Goal: Task Accomplishment & Management: Use online tool/utility

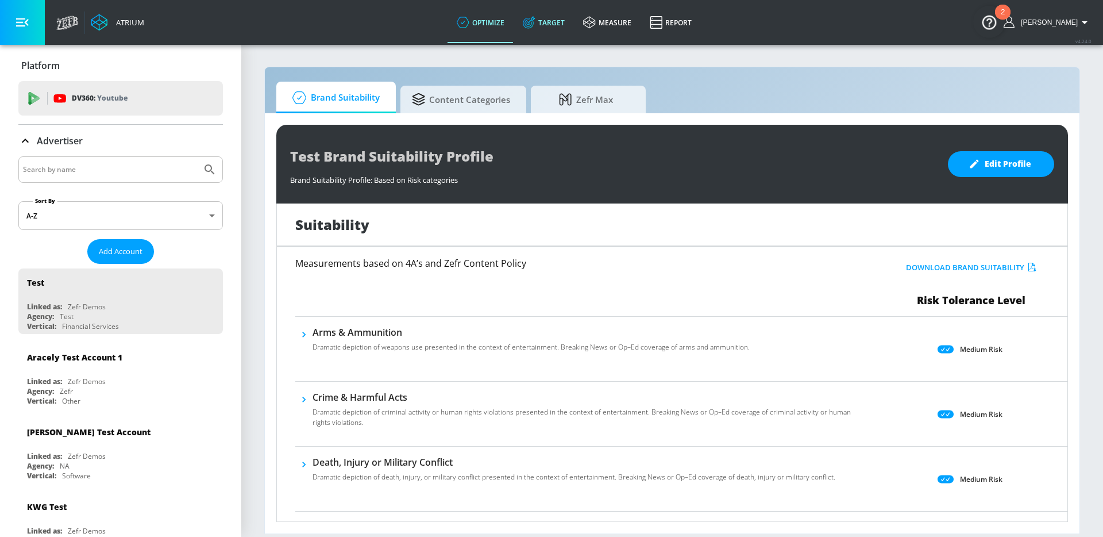
click at [565, 23] on link "Target" at bounding box center [544, 22] width 60 height 41
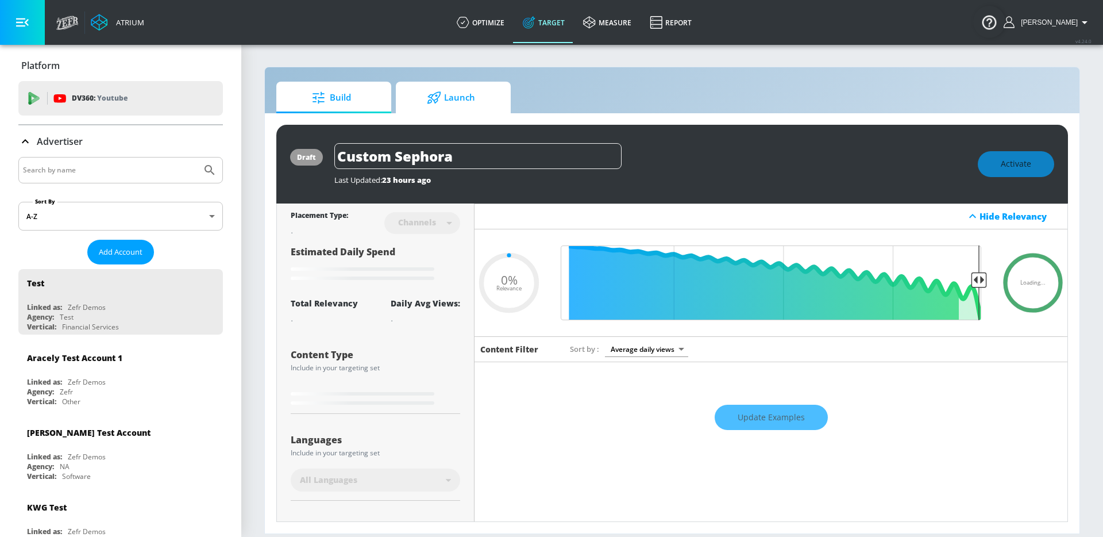
type input "0.05"
click at [438, 98] on icon at bounding box center [434, 97] width 14 height 13
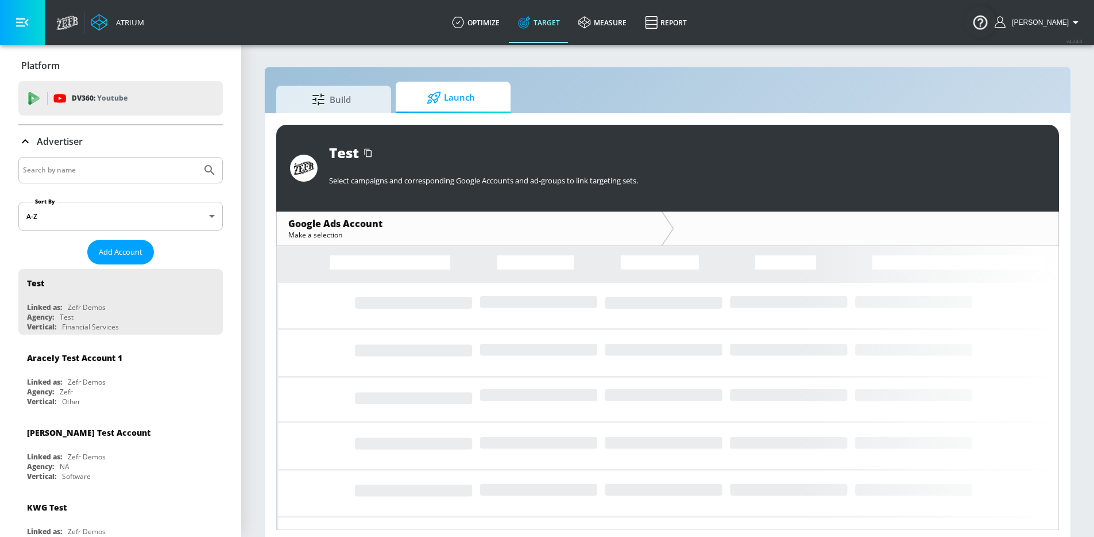
click at [101, 169] on input "Search by name" at bounding box center [110, 170] width 174 height 15
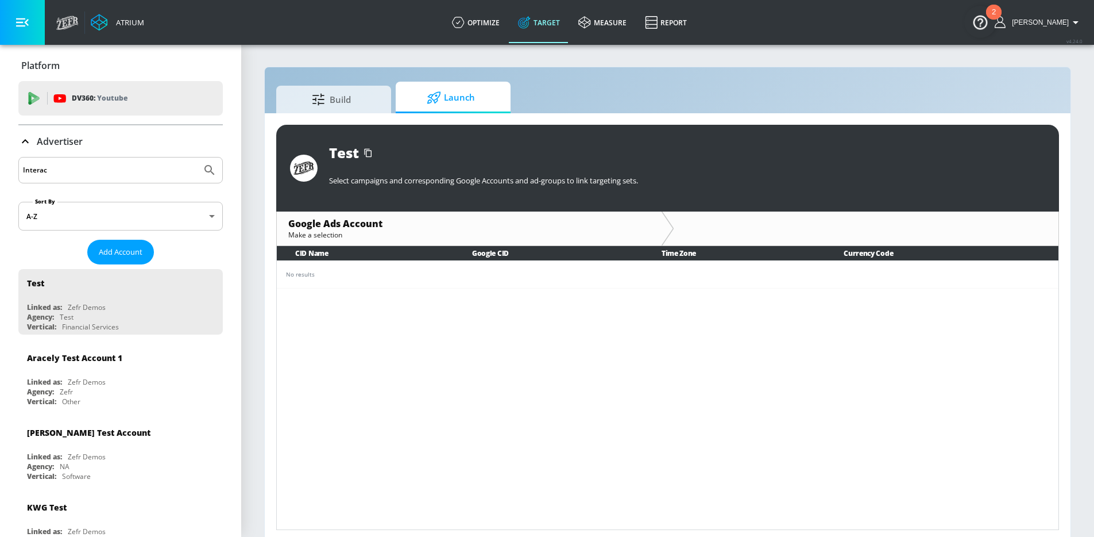
type input "Interac"
click at [197, 157] on button "Submit Search" at bounding box center [209, 169] width 25 height 25
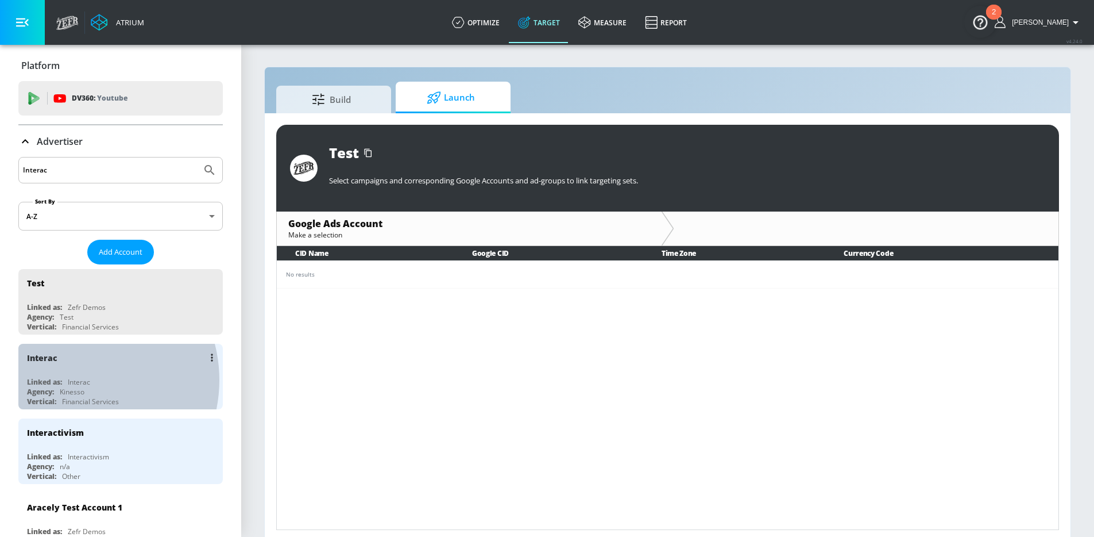
click at [75, 380] on div "Interac" at bounding box center [79, 382] width 22 height 10
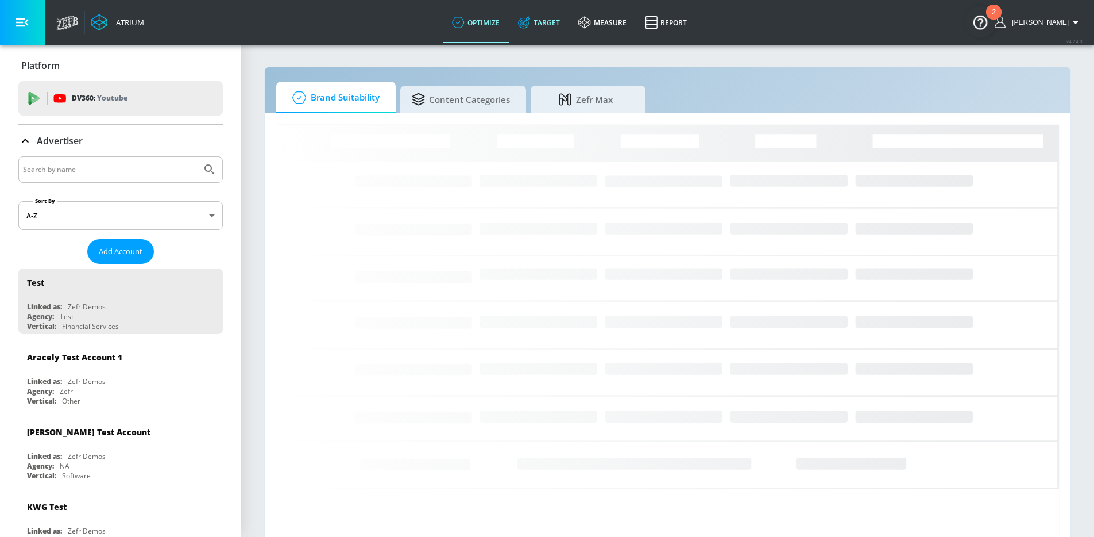
click at [559, 18] on link "Target" at bounding box center [539, 22] width 60 height 41
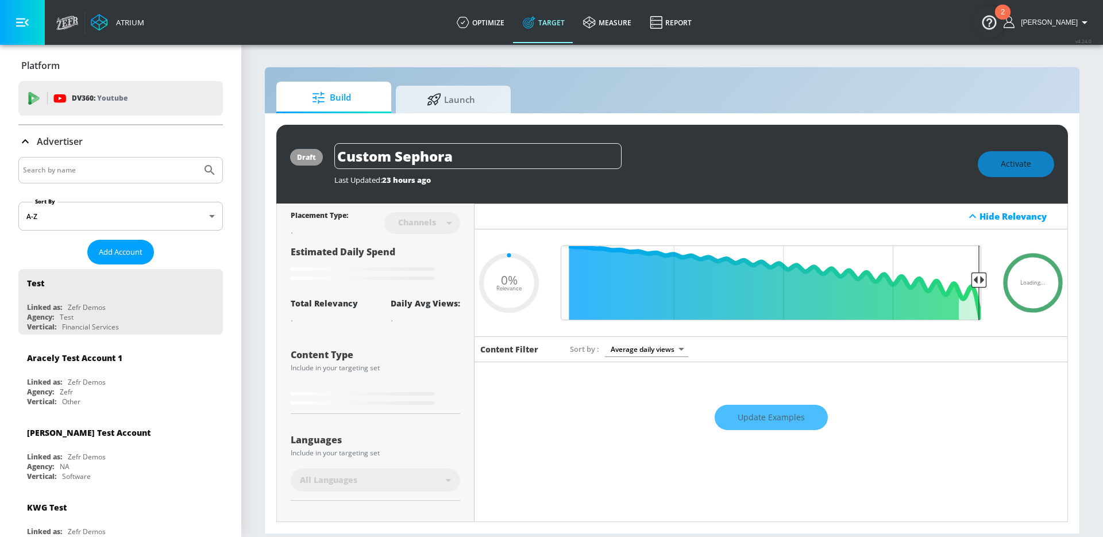
click at [478, 83] on div "Build Launch" at bounding box center [672, 98] width 792 height 32
type input "0.05"
click at [467, 91] on span "Launch" at bounding box center [450, 98] width 87 height 28
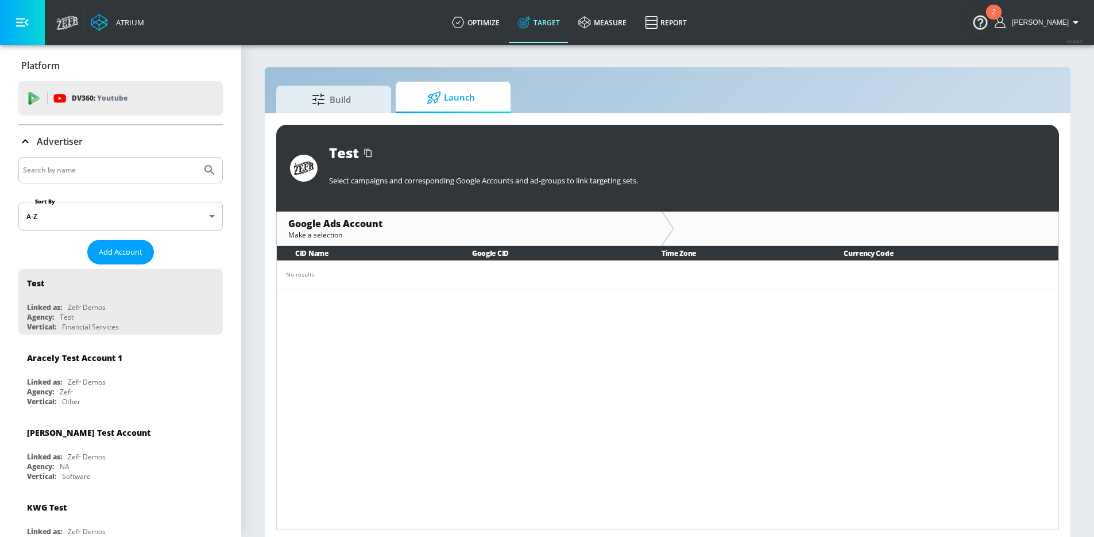
click at [92, 169] on input "Search by name" at bounding box center [110, 170] width 174 height 15
paste input "7458586466"
type input "7458586466"
click at [92, 169] on input "7458586466" at bounding box center [110, 170] width 174 height 15
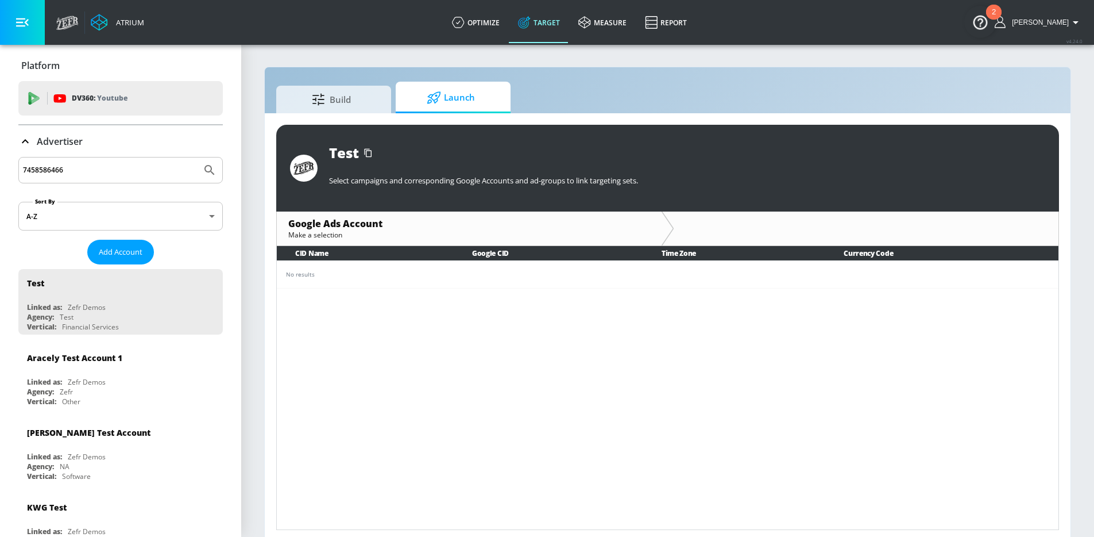
click at [92, 169] on input "7458586466" at bounding box center [110, 170] width 174 height 15
type input "Interac"
click at [197, 157] on button "Submit Search" at bounding box center [209, 169] width 25 height 25
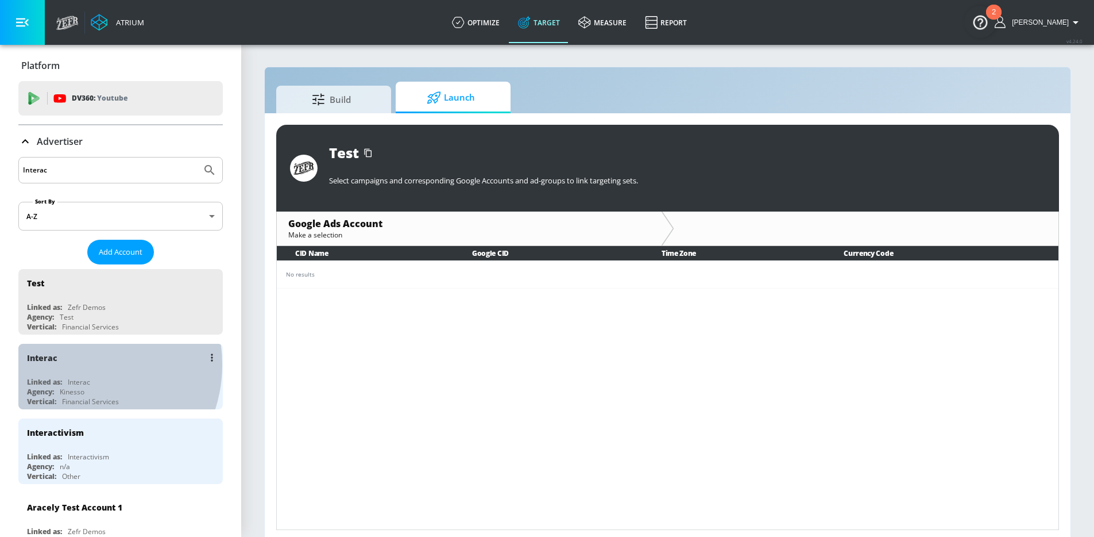
click at [76, 364] on div "Interac" at bounding box center [123, 358] width 193 height 28
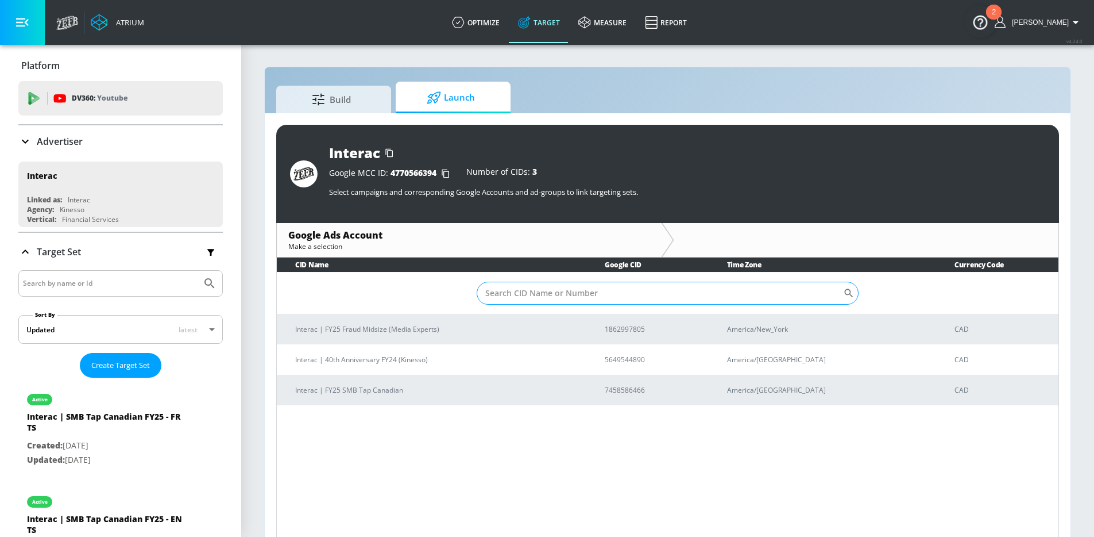
click at [545, 287] on input "Sort By" at bounding box center [660, 293] width 367 height 23
paste input "7458586466"
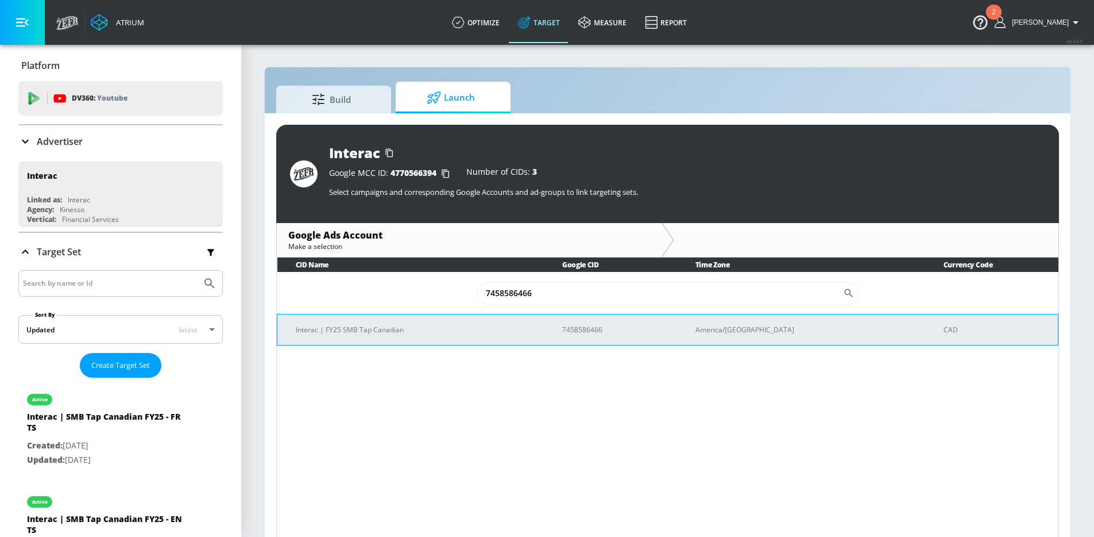
type input "7458586466"
click at [381, 335] on p "Interac | FY25 SMB Tap Canadian" at bounding box center [415, 329] width 239 height 12
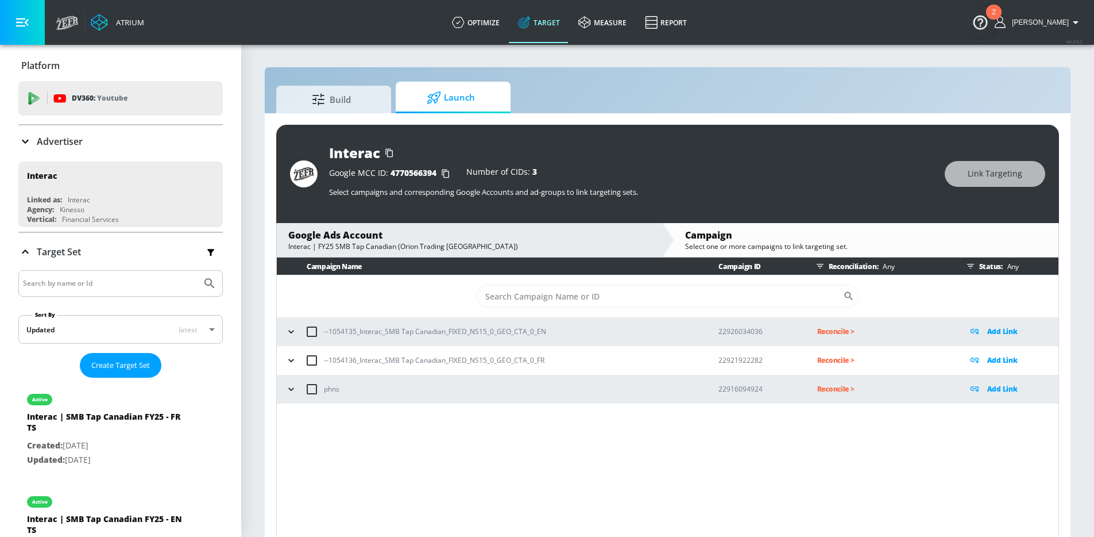
scroll to position [17, 0]
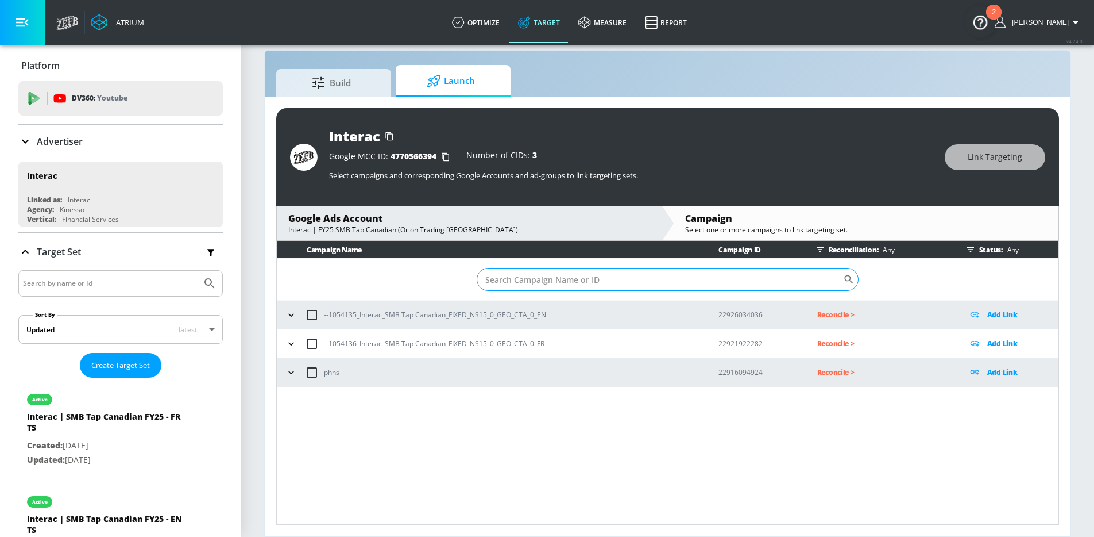
click at [528, 282] on input "Sort By" at bounding box center [660, 279] width 367 height 23
paste input "7458586466"
type input "7458586466"
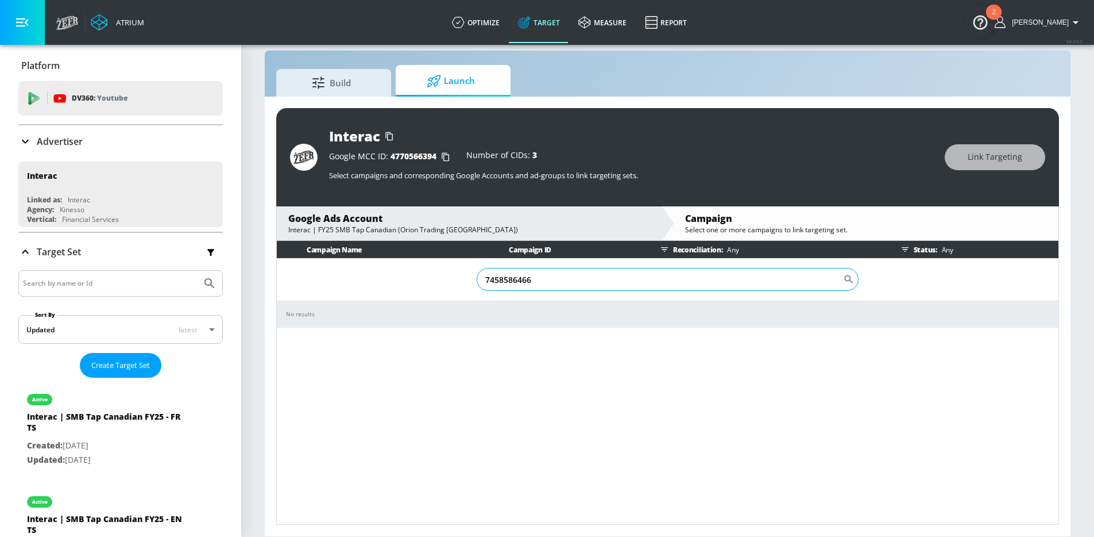
click at [649, 275] on input "7458586466" at bounding box center [660, 279] width 367 height 23
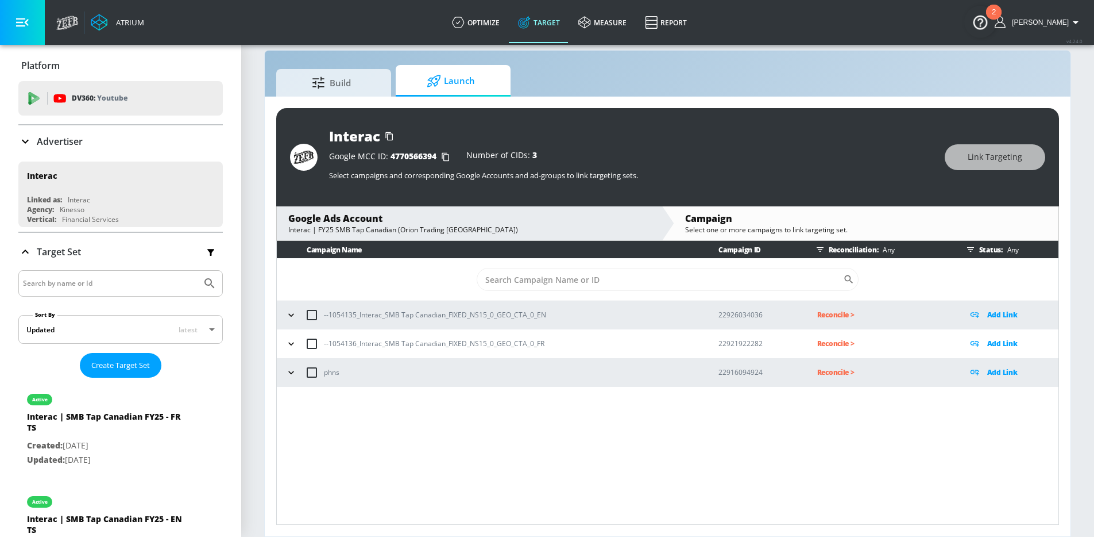
click at [292, 312] on icon "button" at bounding box center [291, 314] width 11 height 11
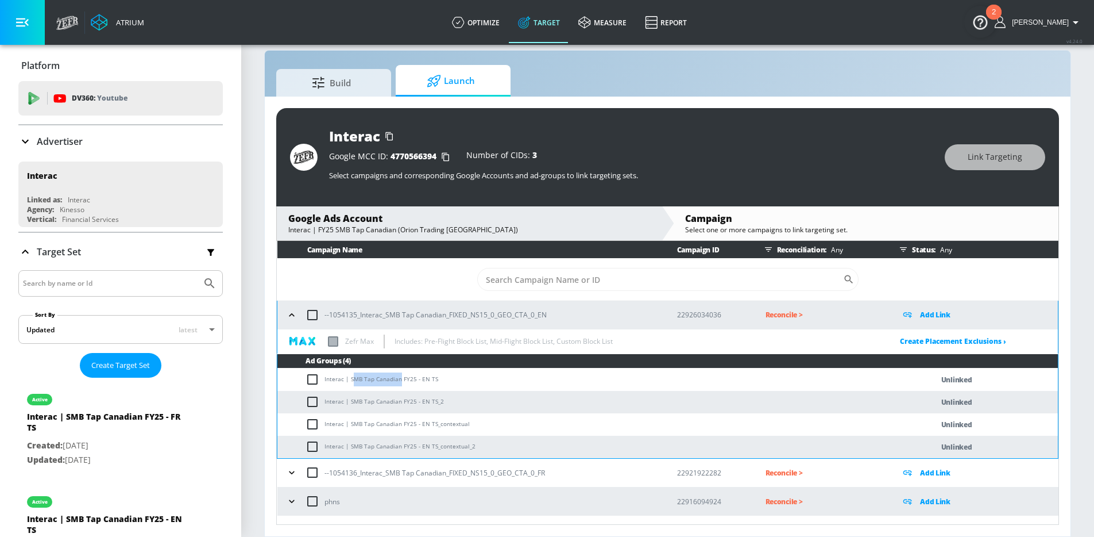
drag, startPoint x: 351, startPoint y: 380, endPoint x: 397, endPoint y: 379, distance: 46.0
click at [397, 379] on td "Interac | SMB Tap Canadian FY25 - EN TS" at bounding box center [593, 379] width 633 height 22
click at [361, 380] on td "Interac | SMB Tap Canadian FY25 - EN TS" at bounding box center [593, 379] width 633 height 22
click at [355, 380] on td "Interac | SMB Tap Canadian FY25 - EN TS" at bounding box center [593, 379] width 633 height 22
drag, startPoint x: 350, startPoint y: 380, endPoint x: 399, endPoint y: 380, distance: 49.4
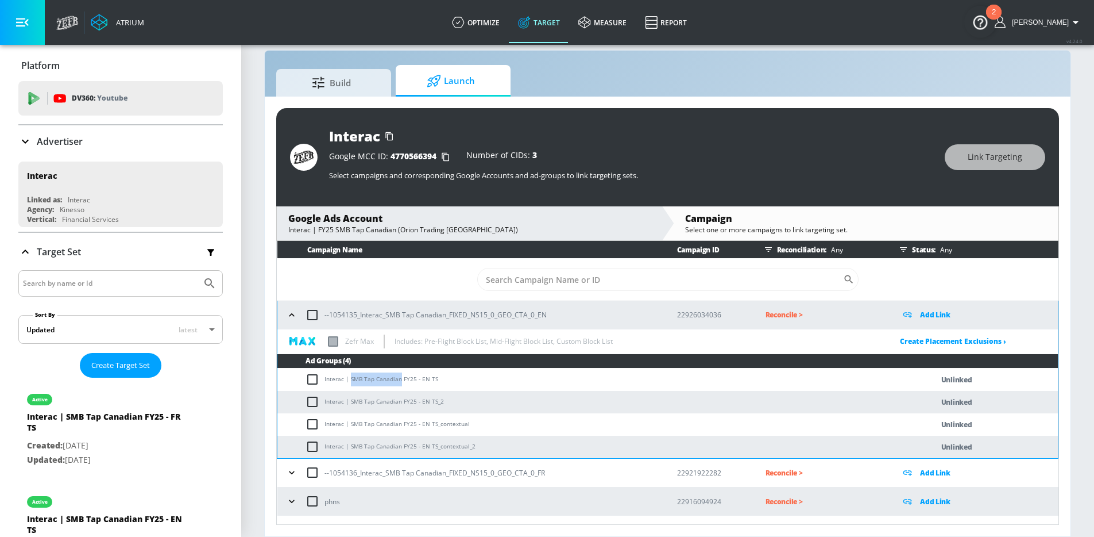
click at [399, 380] on td "Interac | SMB Tap Canadian FY25 - EN TS" at bounding box center [593, 379] width 633 height 22
copy td "SMB Tap Canadian"
click at [380, 379] on td "Interac | SMB Tap Canadian FY25 - EN TS" at bounding box center [593, 379] width 633 height 22
click at [307, 379] on input "checkbox" at bounding box center [315, 379] width 19 height 14
checkbox input "true"
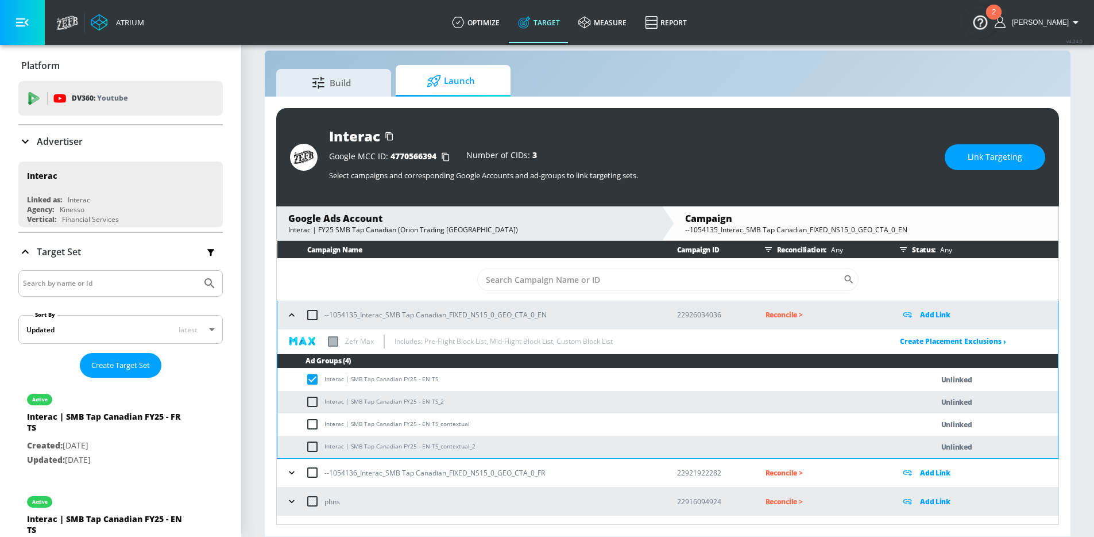
click at [310, 402] on input "checkbox" at bounding box center [315, 402] width 19 height 14
checkbox input "true"
click at [310, 417] on input "checkbox" at bounding box center [315, 424] width 19 height 14
checkbox input "true"
click at [311, 447] on input "checkbox" at bounding box center [315, 446] width 19 height 14
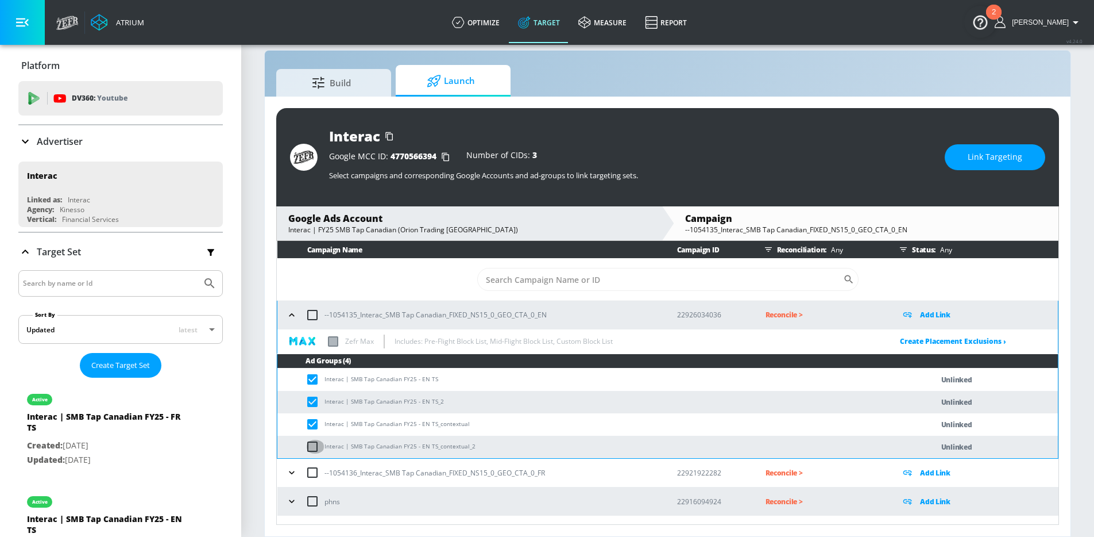
checkbox input "true"
click at [1007, 149] on button "Link Targeting" at bounding box center [995, 157] width 101 height 26
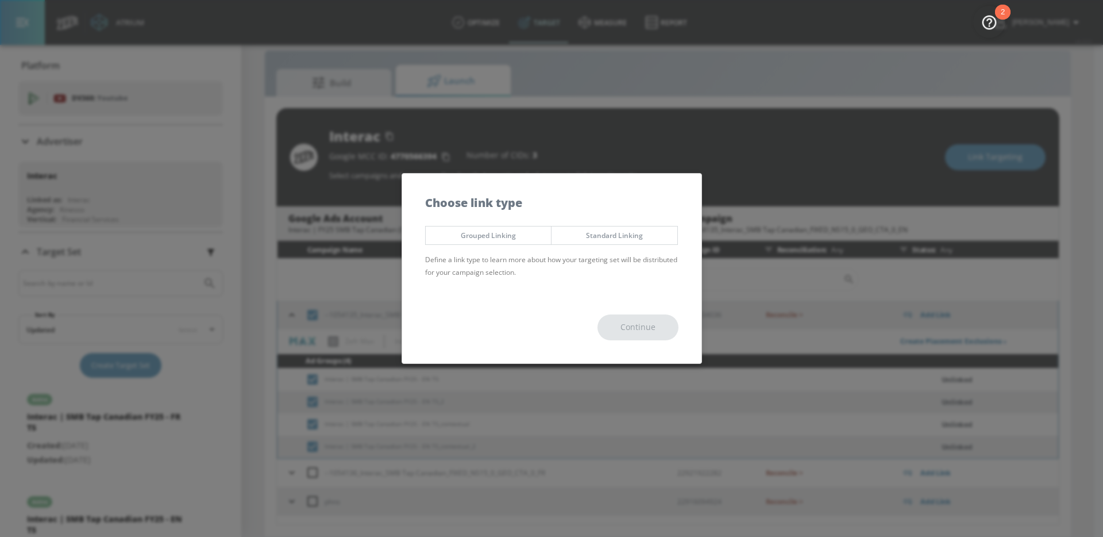
click at [472, 230] on span "Grouped Linking" at bounding box center [488, 235] width 109 height 12
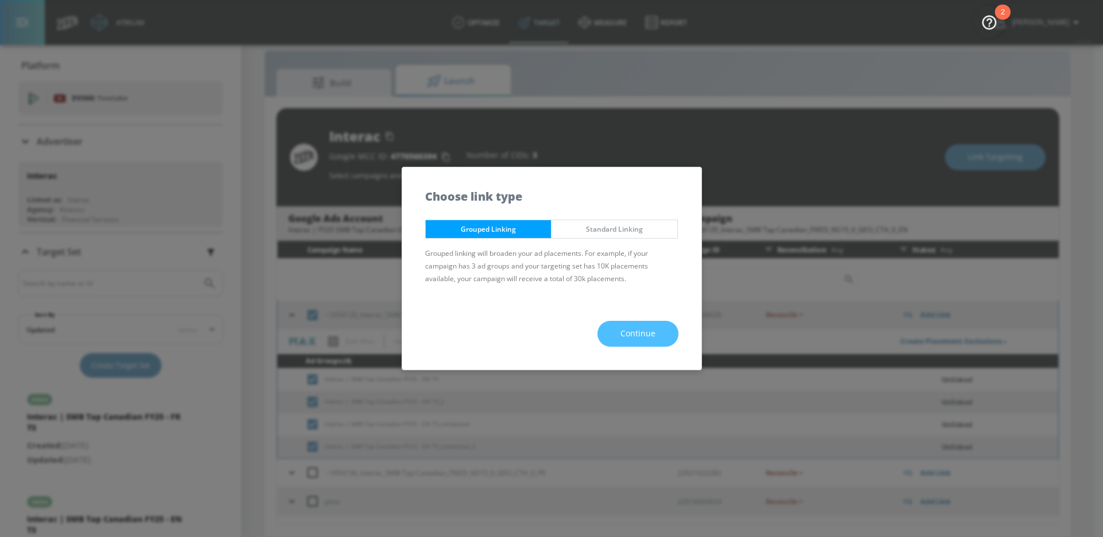
click at [605, 330] on button "Continue" at bounding box center [637, 334] width 81 height 26
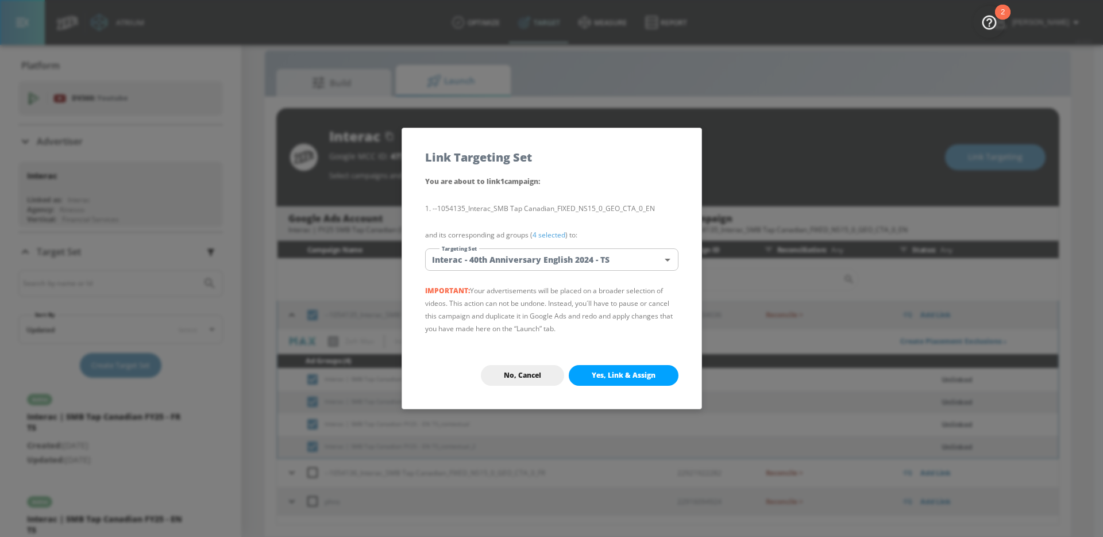
click at [562, 256] on body "Atrium optimize Target measure Report optimize Target measure Report v 4.24.0 N…" at bounding box center [551, 259] width 1103 height 553
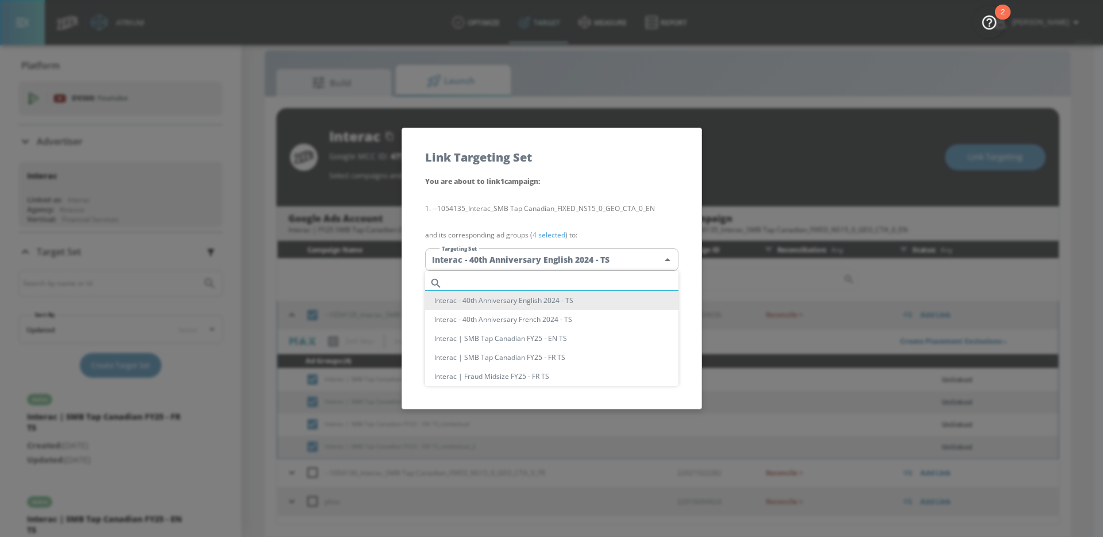
click at [521, 276] on input "text" at bounding box center [563, 283] width 232 height 16
paste input "SMB Tap Canadian"
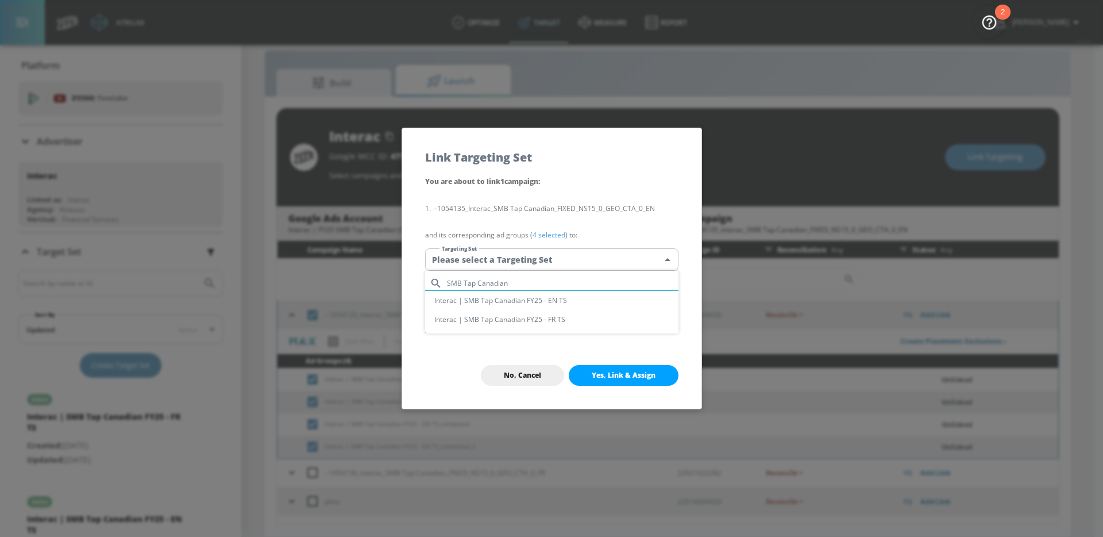
type input "SMB Tap Canadian"
click at [549, 298] on li "Interac | SMB Tap Canadian FY25 - EN TS" at bounding box center [551, 300] width 253 height 19
type input "b90d4aef-c07f-4c7f-bcc0-e5506ba6342f"
click at [623, 375] on span "Yes, Link & Assign" at bounding box center [624, 375] width 64 height 9
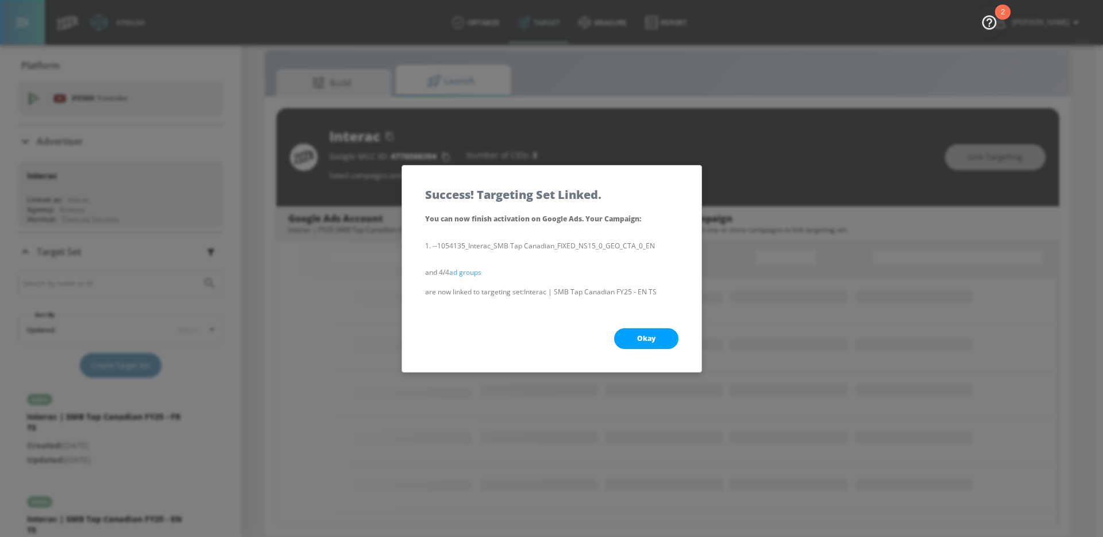
click at [632, 340] on button "Okay" at bounding box center [646, 338] width 64 height 21
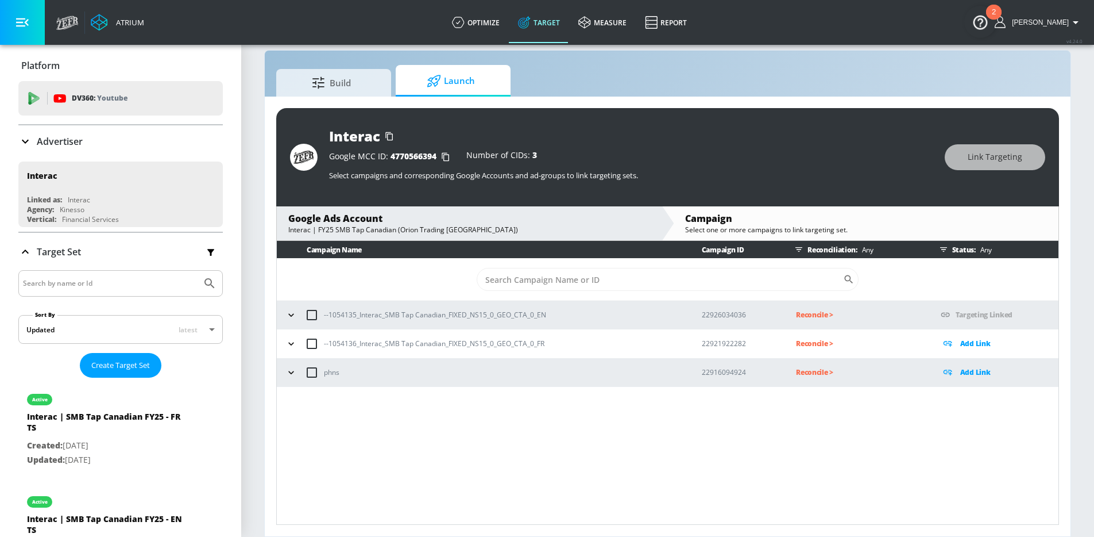
click at [292, 343] on icon "button" at bounding box center [290, 343] width 5 height 3
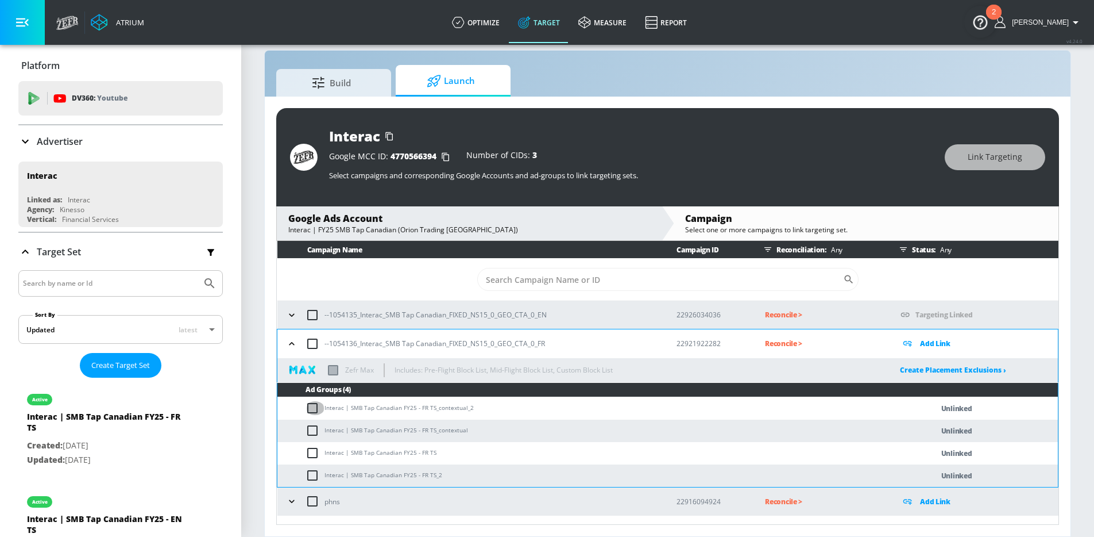
click at [313, 404] on input "checkbox" at bounding box center [315, 408] width 19 height 14
checkbox input "true"
click at [313, 427] on input "checkbox" at bounding box center [315, 430] width 19 height 14
checkbox input "true"
click at [313, 451] on input "checkbox" at bounding box center [315, 453] width 19 height 14
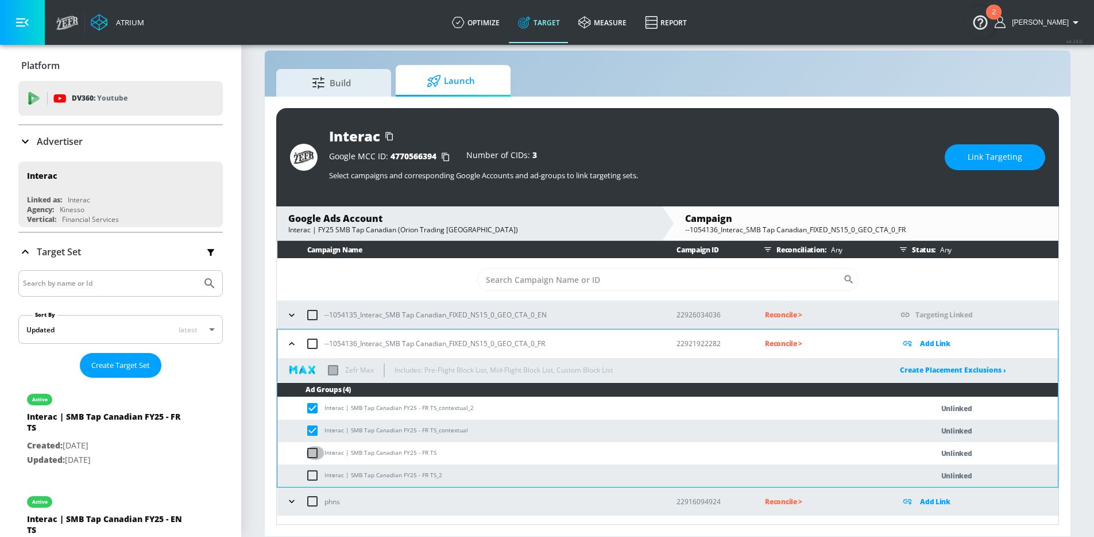
checkbox input "true"
click at [313, 472] on input "checkbox" at bounding box center [315, 475] width 19 height 14
checkbox input "true"
click at [958, 163] on button "Link Targeting" at bounding box center [995, 157] width 101 height 26
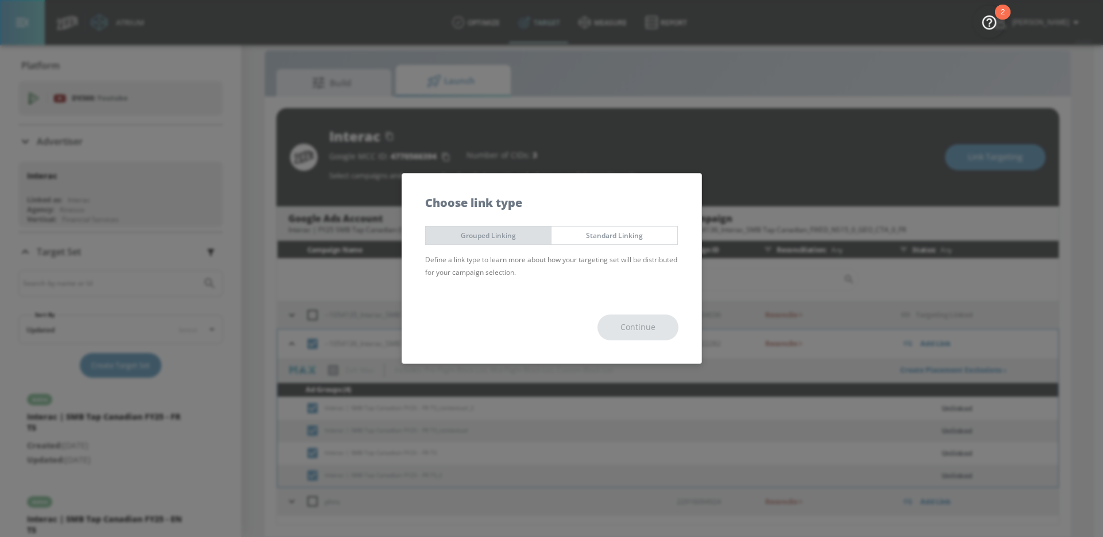
click at [523, 238] on span "Grouped Linking" at bounding box center [488, 235] width 109 height 12
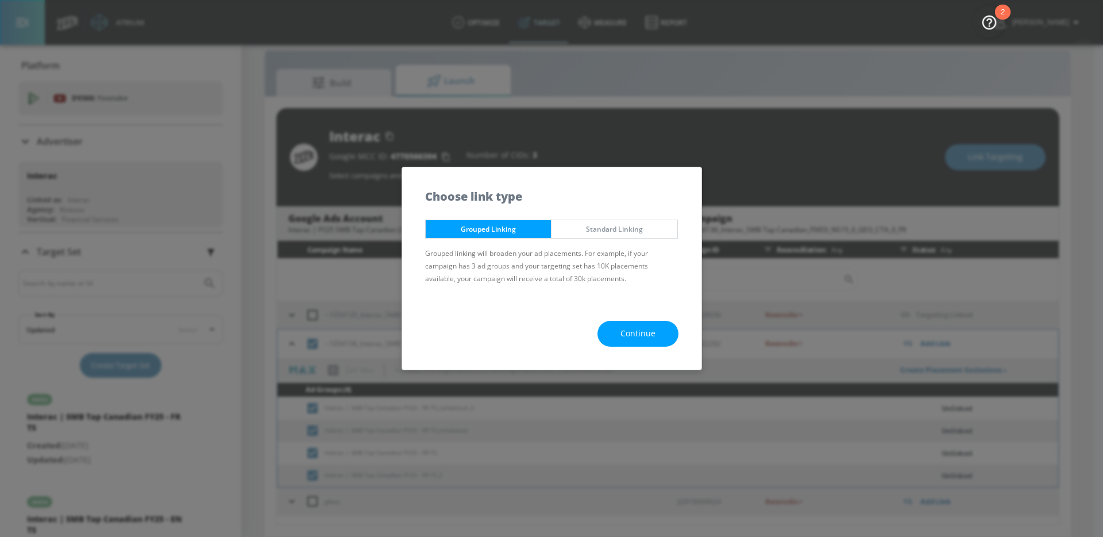
click at [620, 310] on div "Continue" at bounding box center [551, 334] width 299 height 72
click at [620, 319] on div "Continue" at bounding box center [551, 334] width 299 height 72
click at [615, 336] on button "Continue" at bounding box center [637, 334] width 81 height 26
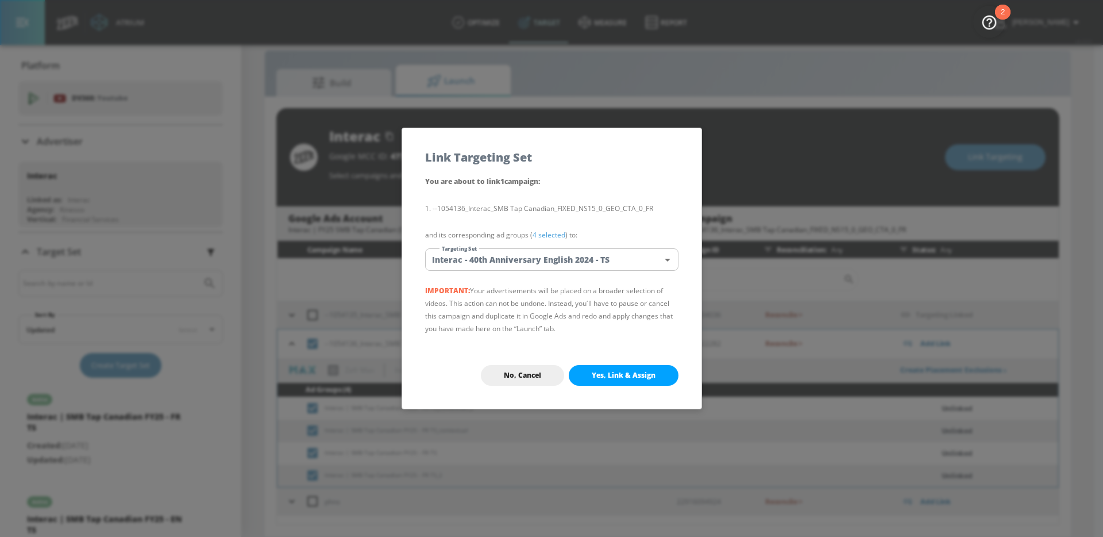
click at [549, 259] on body "Atrium optimize Target measure Report optimize Target measure Report v 4.24.0 N…" at bounding box center [551, 259] width 1103 height 553
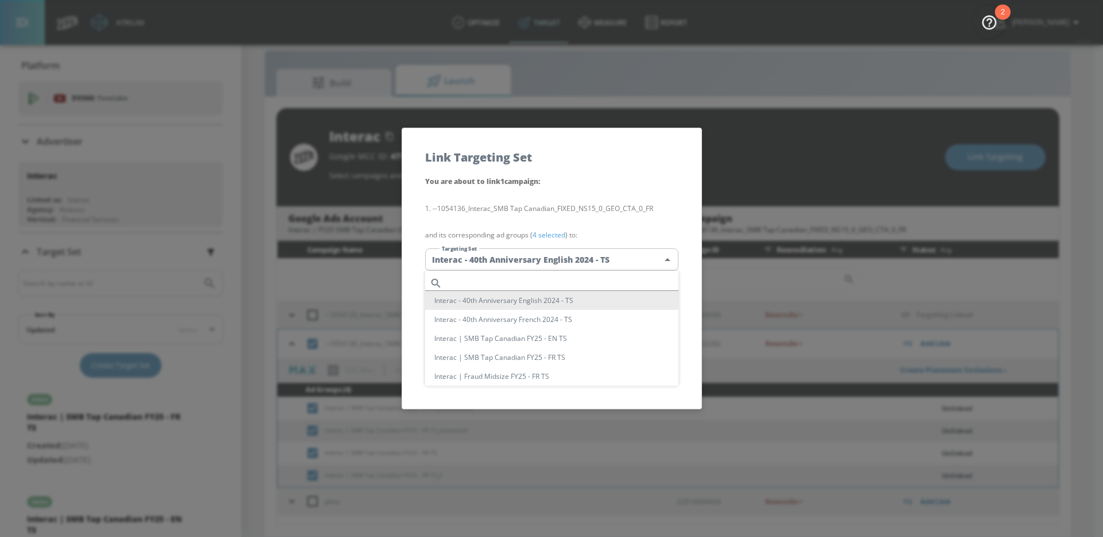
click at [488, 280] on input "text" at bounding box center [563, 283] width 232 height 16
paste input "SMB Tap Canadian"
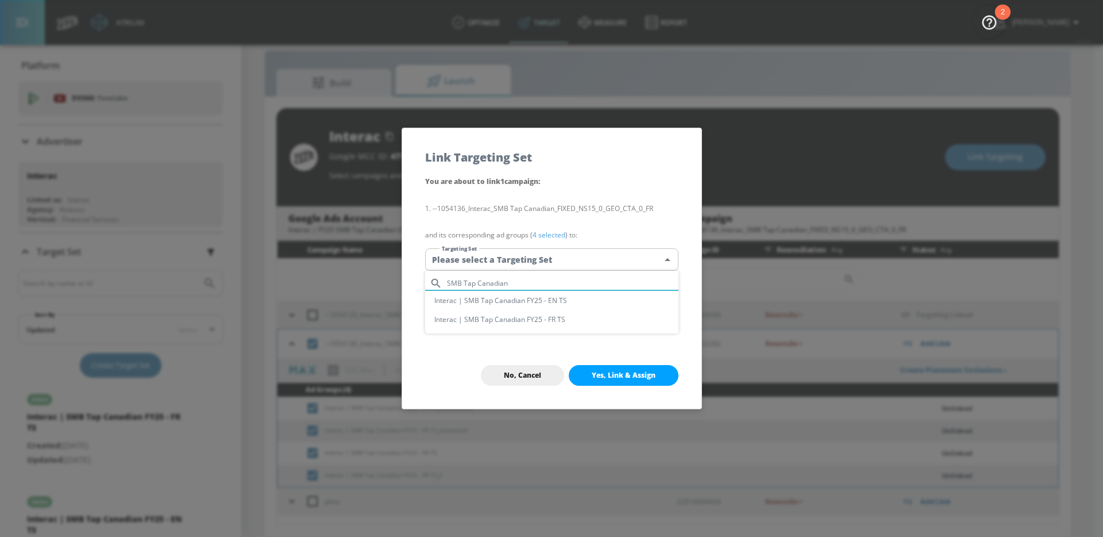
type input "SMB Tap Canadian"
click at [519, 315] on li "Interac | SMB Tap Canadian FY25 - FR TS" at bounding box center [551, 319] width 253 height 19
type input "d35339f3-eb8e-4a07-a552-1177bae2067d"
click at [606, 376] on span "Yes, Link & Assign" at bounding box center [624, 375] width 64 height 9
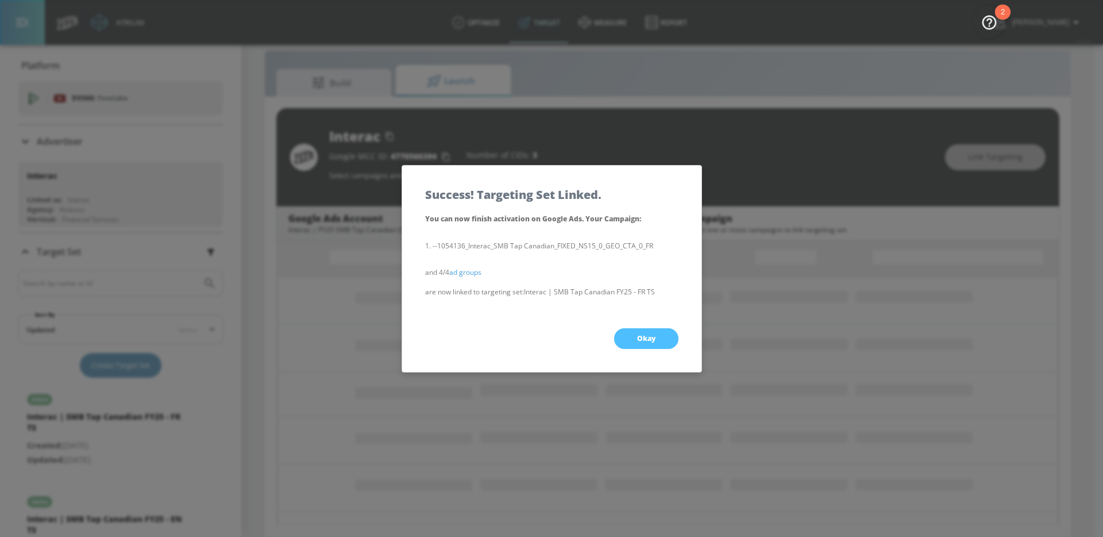
click at [632, 344] on button "Okay" at bounding box center [646, 338] width 64 height 21
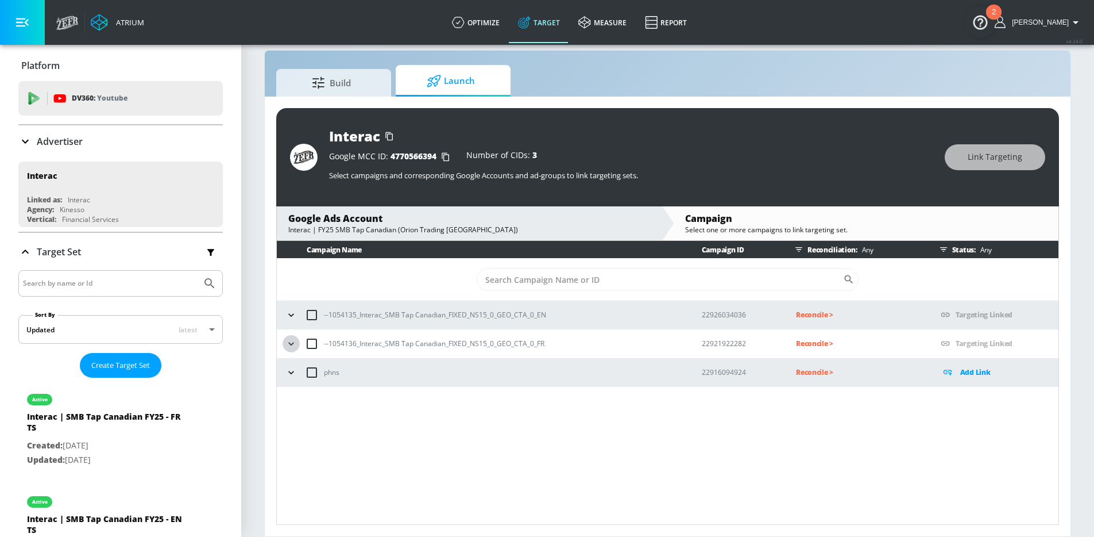
click at [295, 343] on icon "button" at bounding box center [291, 343] width 11 height 11
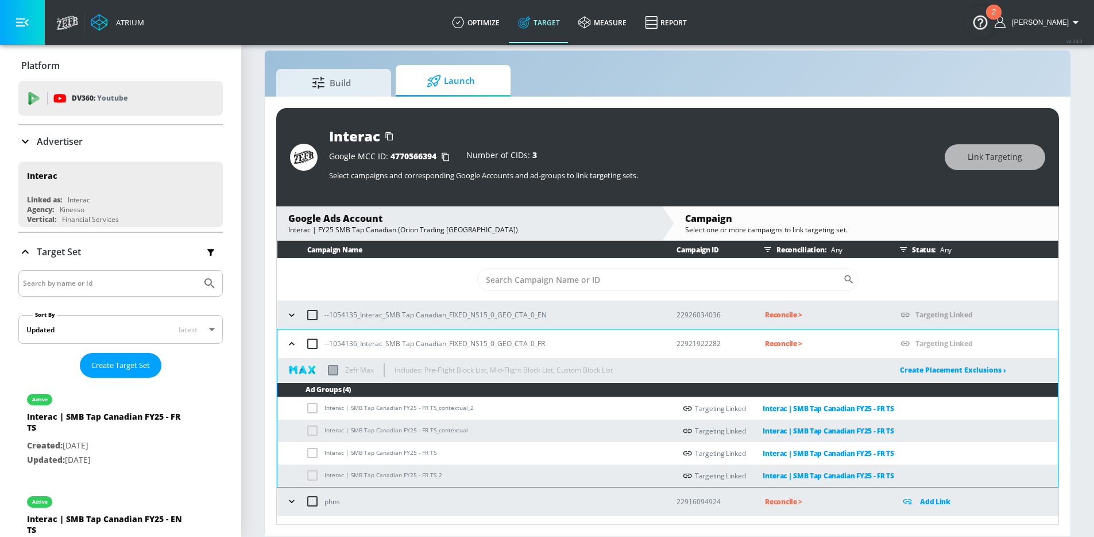
click at [290, 344] on icon "button" at bounding box center [291, 343] width 11 height 11
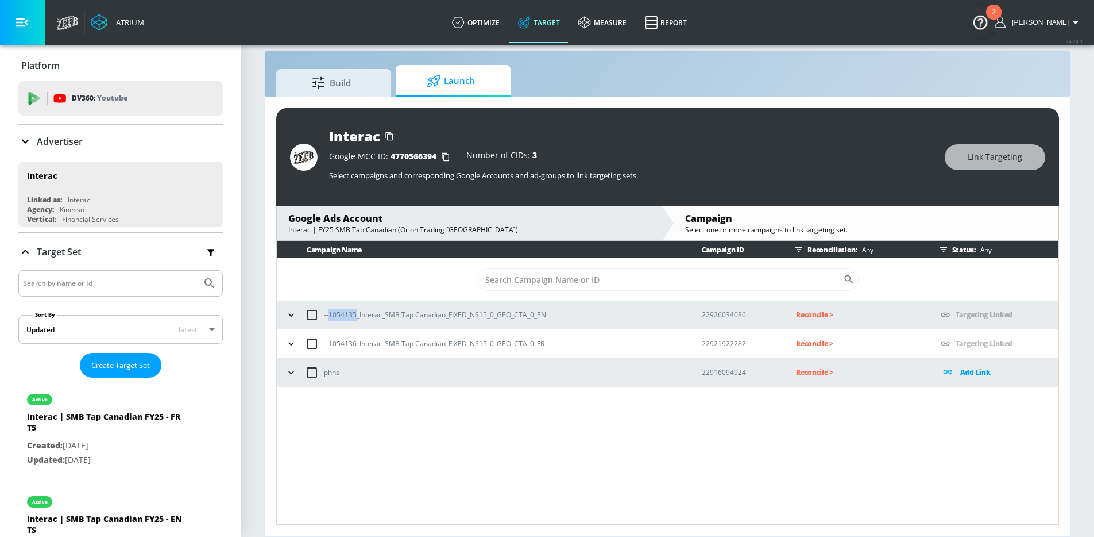
drag, startPoint x: 330, startPoint y: 313, endPoint x: 355, endPoint y: 313, distance: 25.3
click at [355, 313] on p "--1054135_Interac_SMB Tap Canadian_FIXED_NS15_0_GEO_CTA_0_EN" at bounding box center [435, 315] width 222 height 12
copy p "1054135"
click at [798, 317] on p "Reconcile >" at bounding box center [859, 314] width 126 height 13
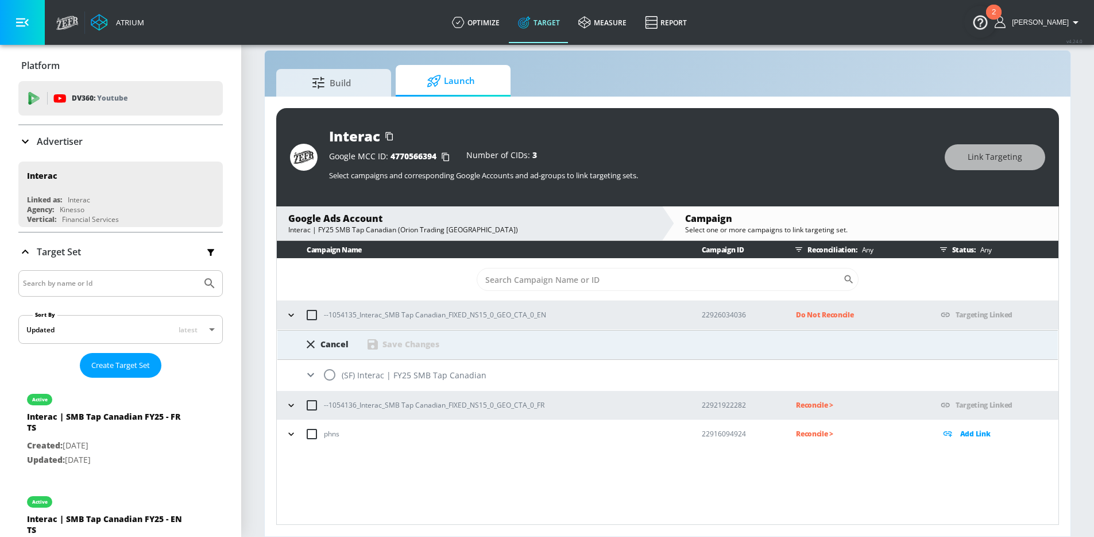
click at [333, 368] on input "radio" at bounding box center [330, 375] width 24 height 24
radio input "true"
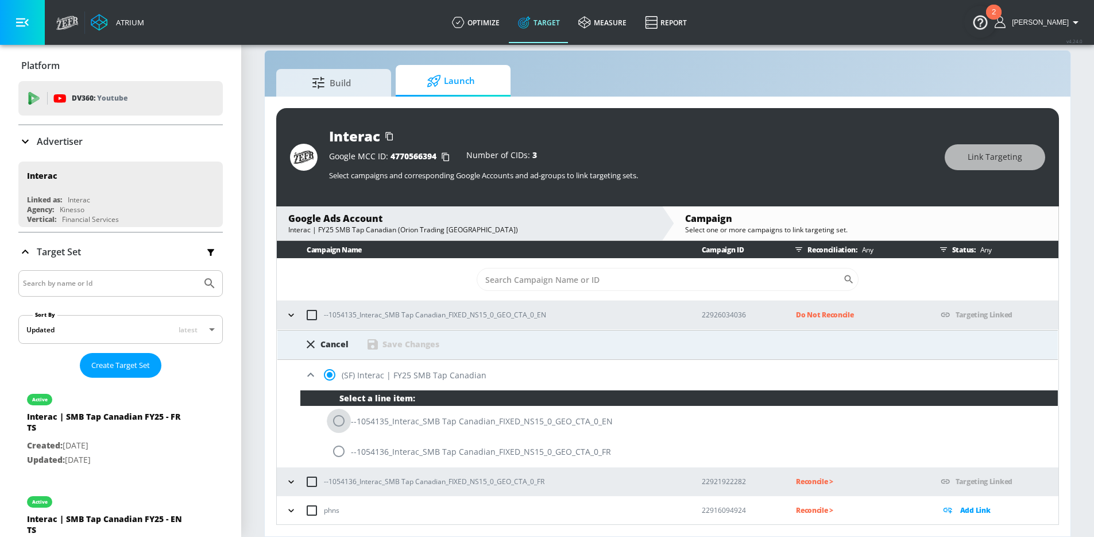
click at [344, 426] on input "radio" at bounding box center [339, 420] width 24 height 24
radio input "true"
click at [427, 342] on div "Save Changes" at bounding box center [411, 343] width 57 height 11
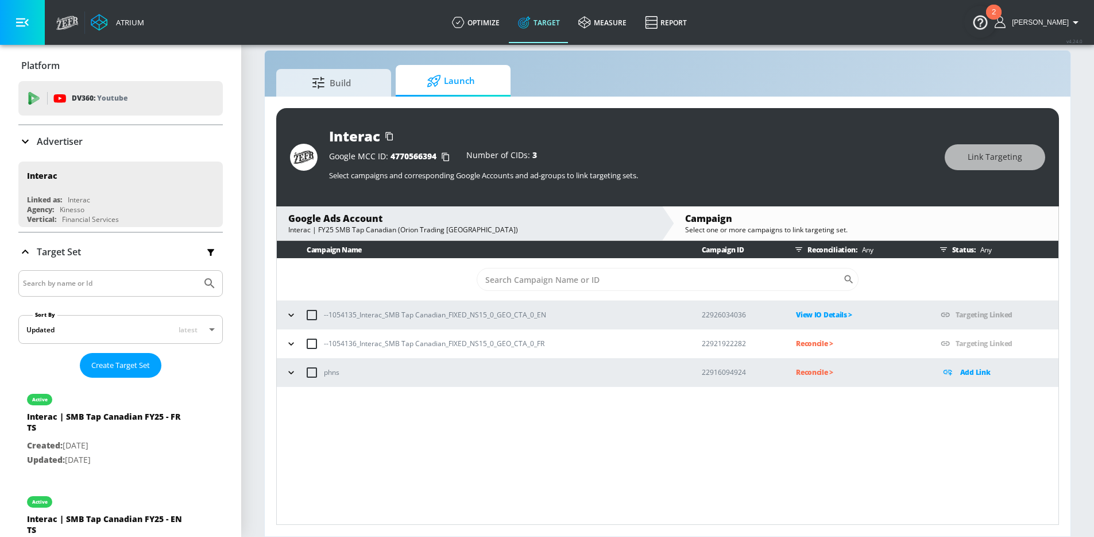
click at [804, 345] on p "Reconcile >" at bounding box center [859, 343] width 126 height 13
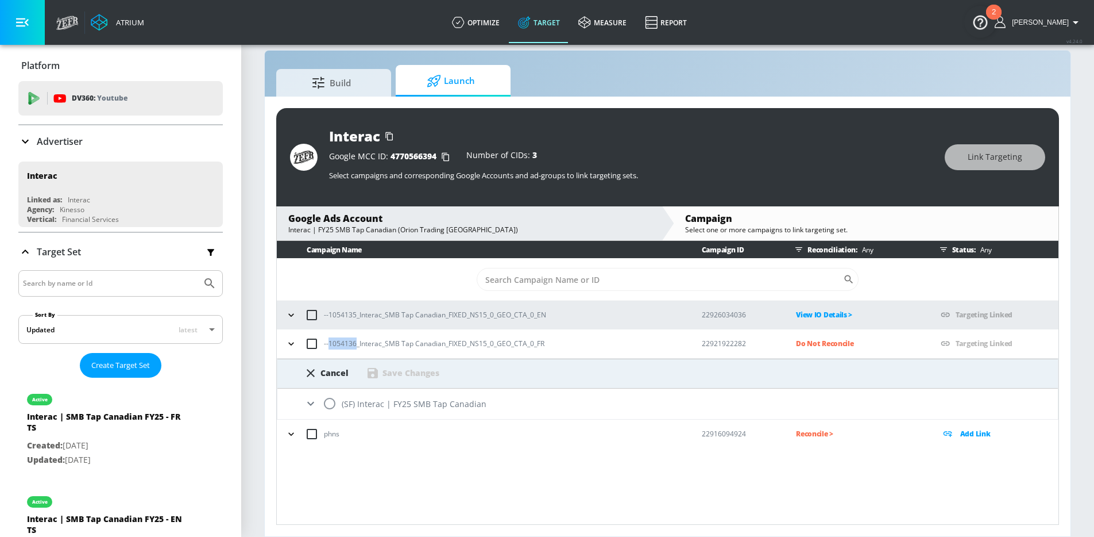
drag, startPoint x: 329, startPoint y: 344, endPoint x: 355, endPoint y: 344, distance: 26.4
click at [356, 344] on p "--1054136_Interac_SMB Tap Canadian_FIXED_NS15_0_GEO_CTA_0_FR" at bounding box center [434, 343] width 221 height 12
copy p "1054136"
click at [335, 400] on input "radio" at bounding box center [330, 403] width 24 height 24
radio input "true"
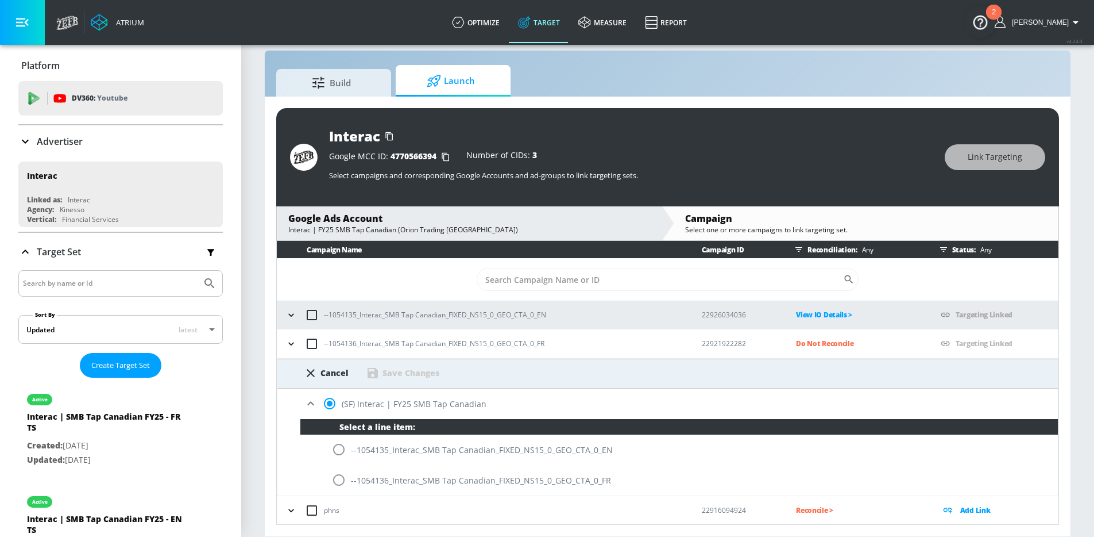
click at [342, 476] on input "radio" at bounding box center [339, 480] width 24 height 24
radio input "true"
click at [422, 372] on div "Save Changes" at bounding box center [411, 372] width 57 height 11
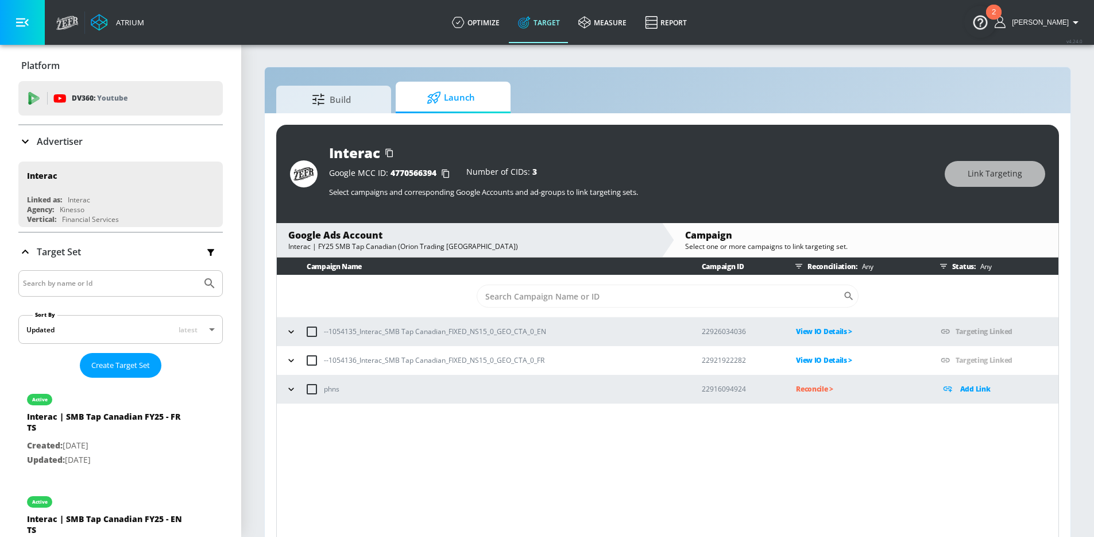
scroll to position [17, 0]
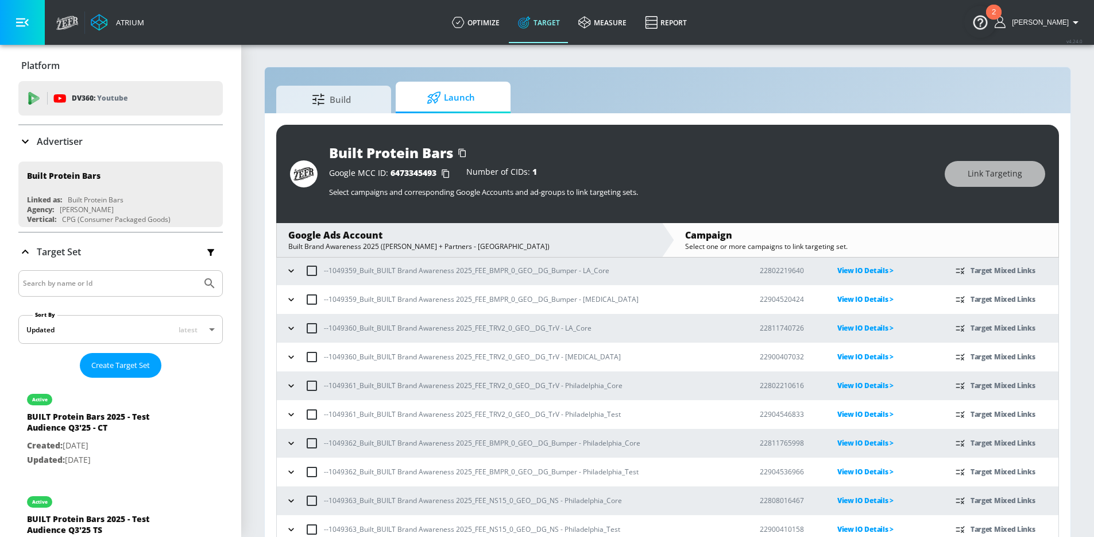
scroll to position [466, 0]
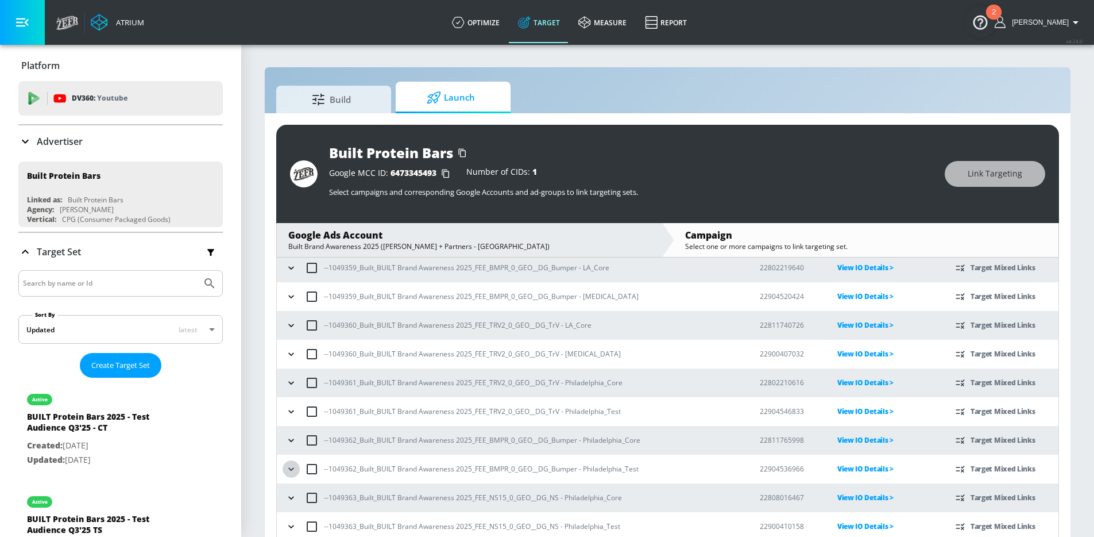
click at [292, 465] on icon "button" at bounding box center [291, 468] width 11 height 11
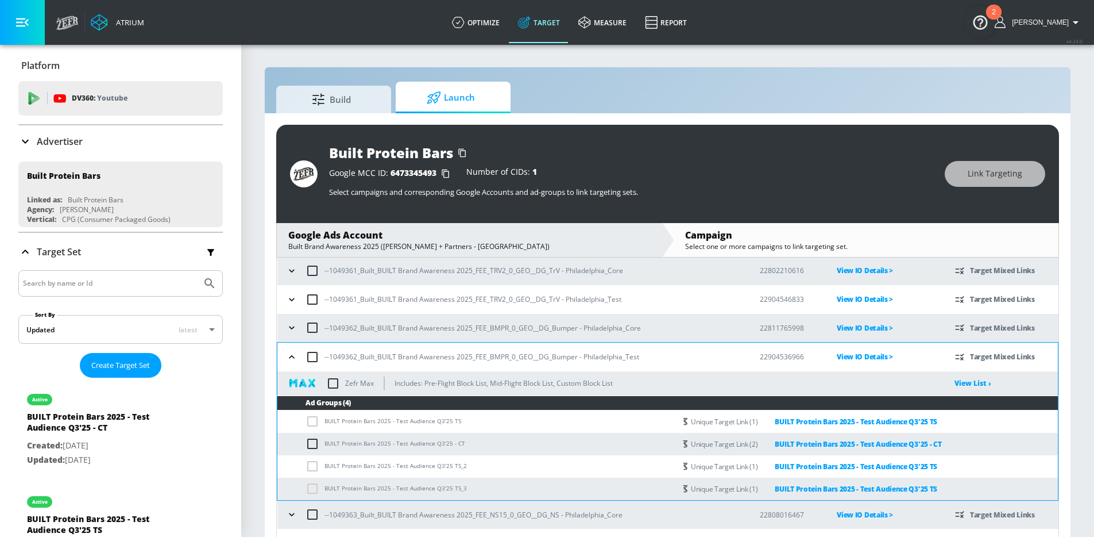
scroll to position [595, 0]
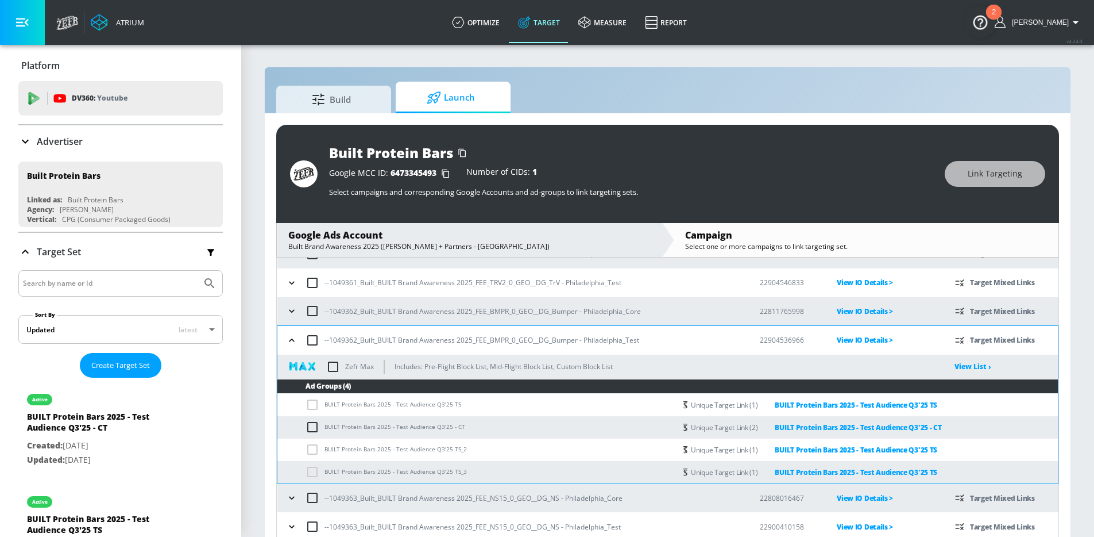
click at [290, 338] on icon "button" at bounding box center [291, 339] width 11 height 11
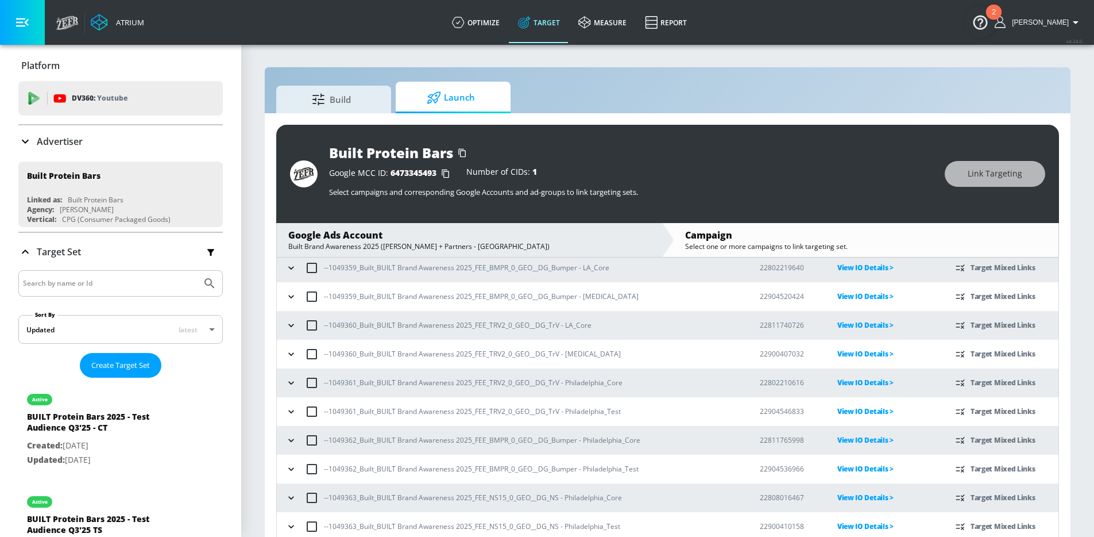
scroll to position [466, 0]
click at [293, 387] on icon "button" at bounding box center [291, 382] width 11 height 11
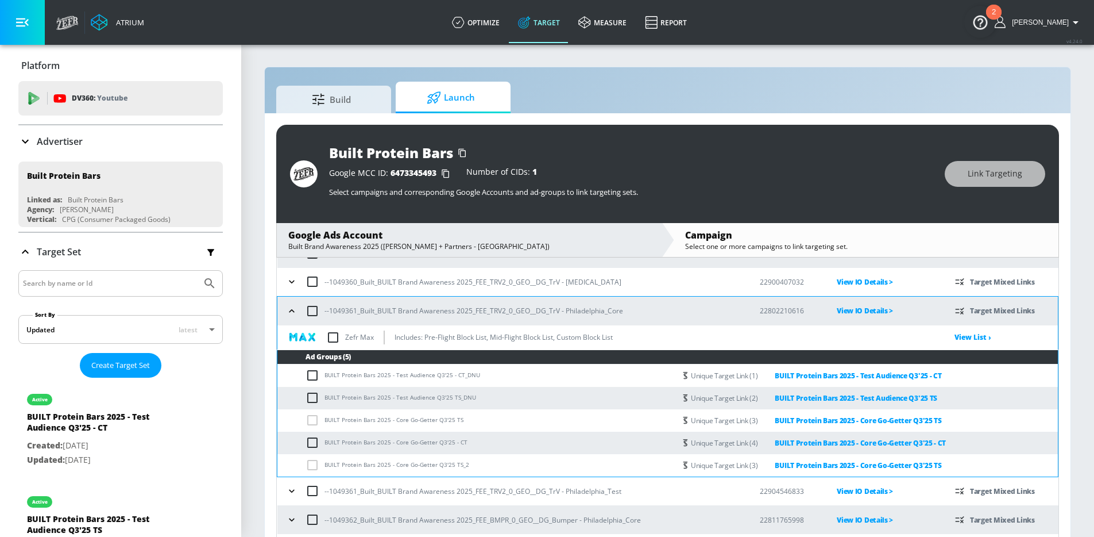
scroll to position [565, 0]
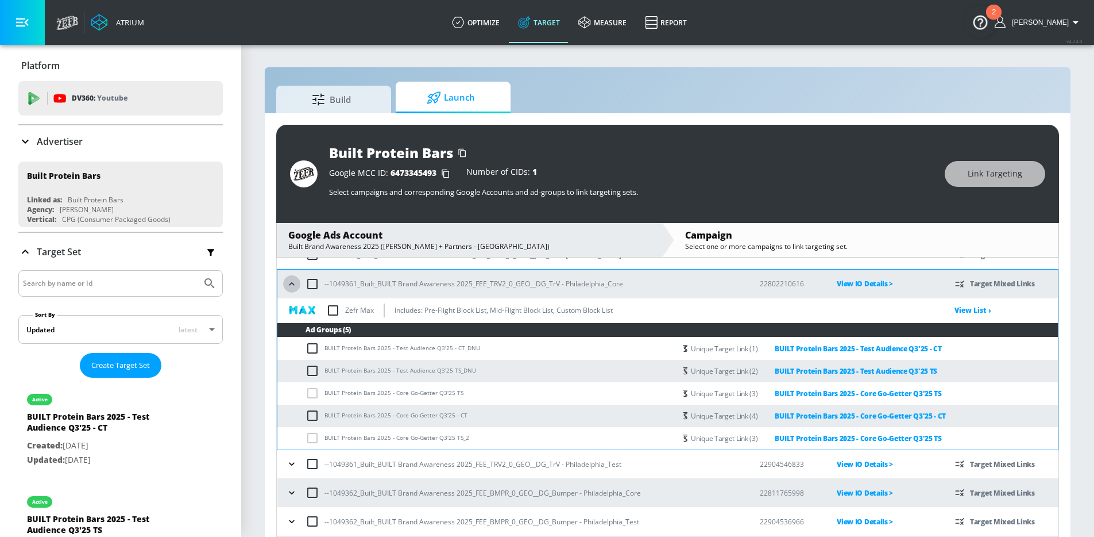
click at [294, 289] on icon "button" at bounding box center [291, 283] width 11 height 11
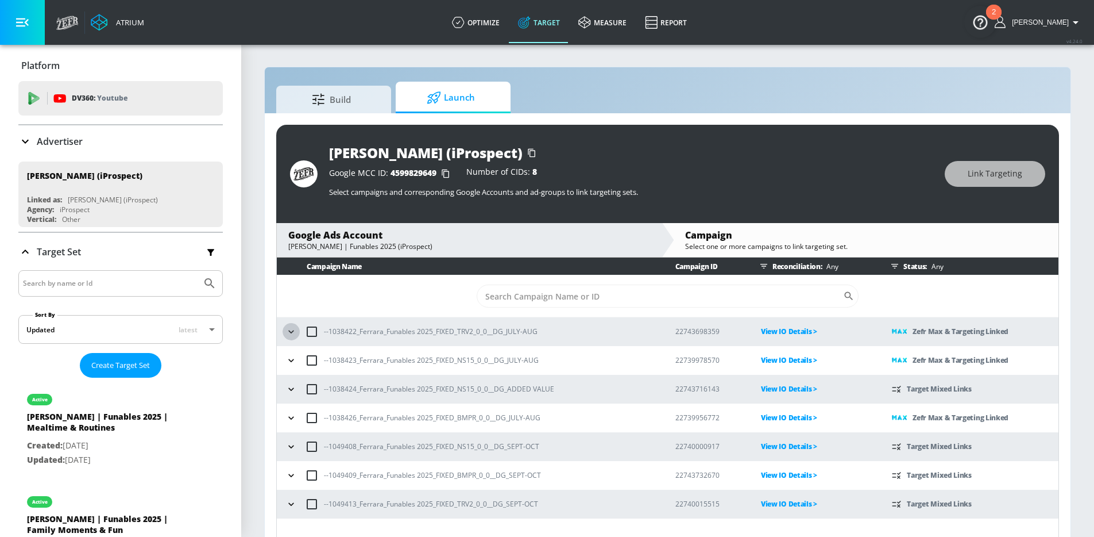
click at [292, 334] on icon "button" at bounding box center [291, 331] width 11 height 11
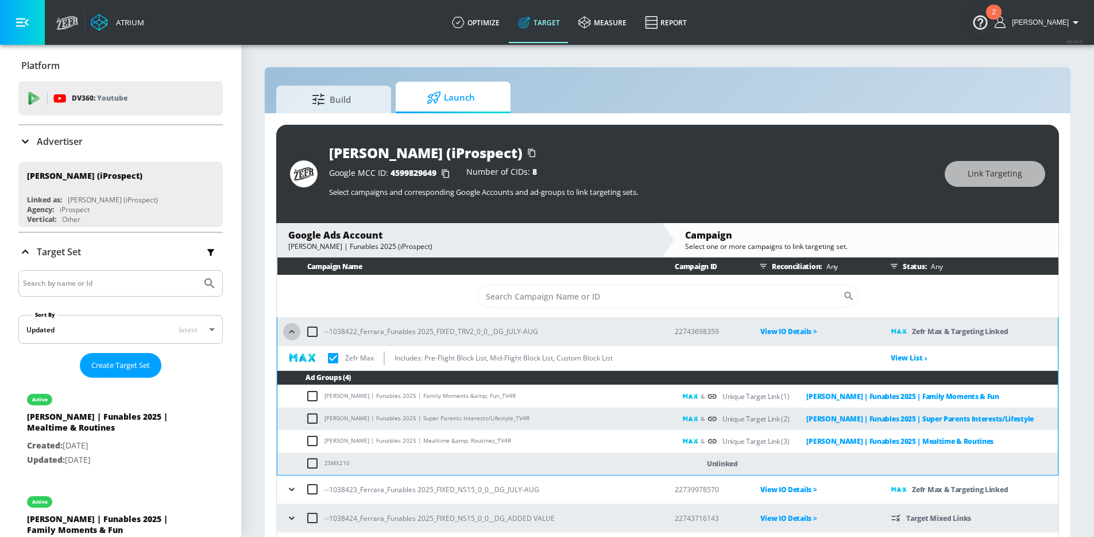
click at [292, 330] on icon "button" at bounding box center [291, 331] width 5 height 3
